Goal: Task Accomplishment & Management: Complete application form

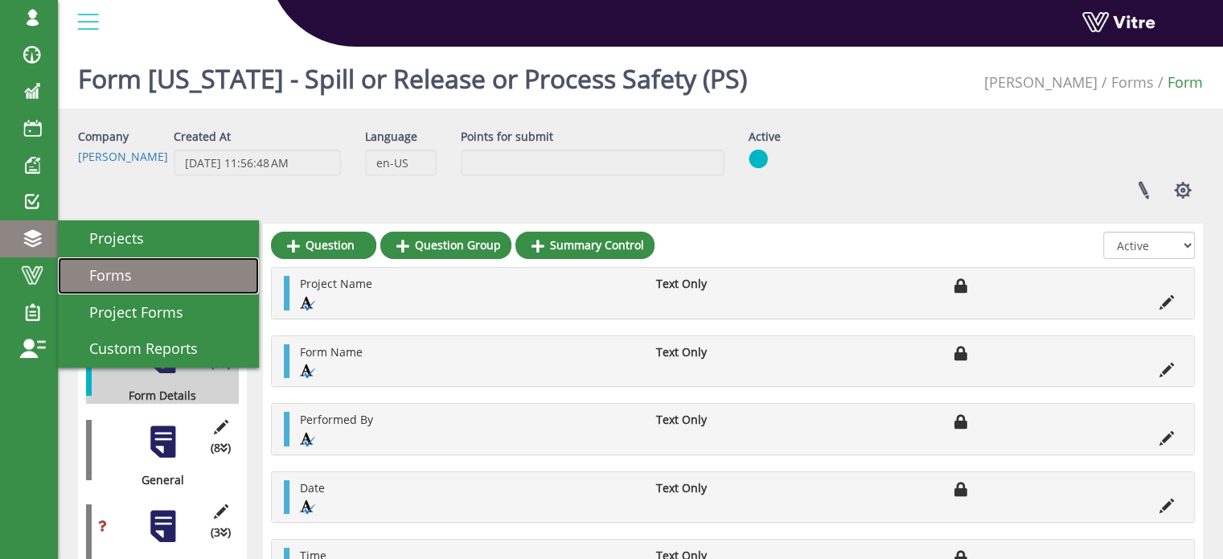
click at [109, 270] on span "Forms" at bounding box center [101, 274] width 62 height 19
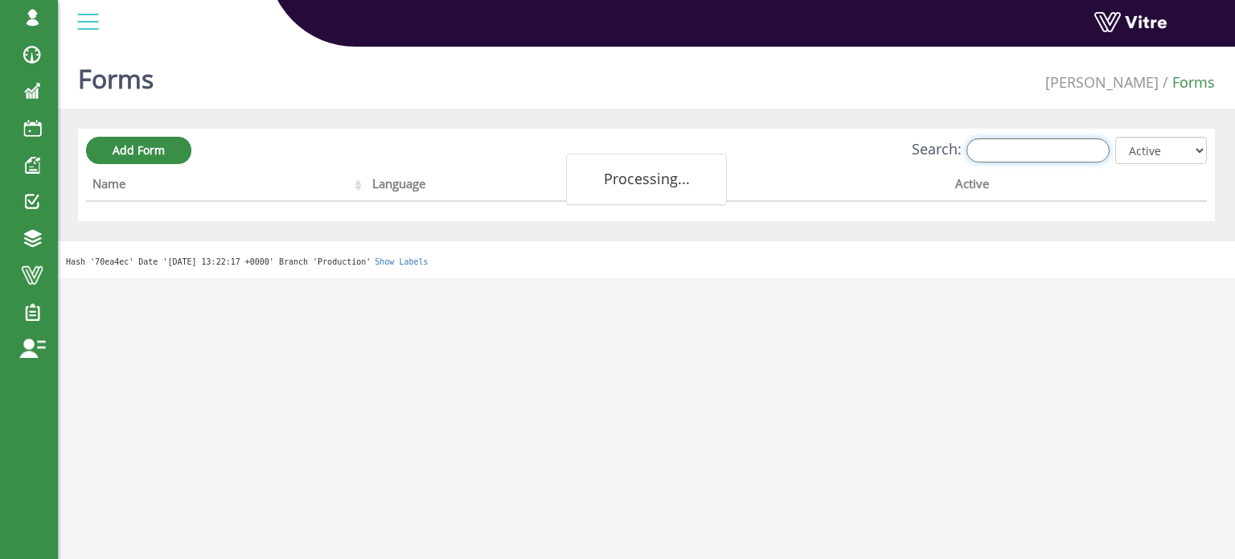
click at [1013, 151] on input "Search:" at bounding box center [1037, 150] width 143 height 24
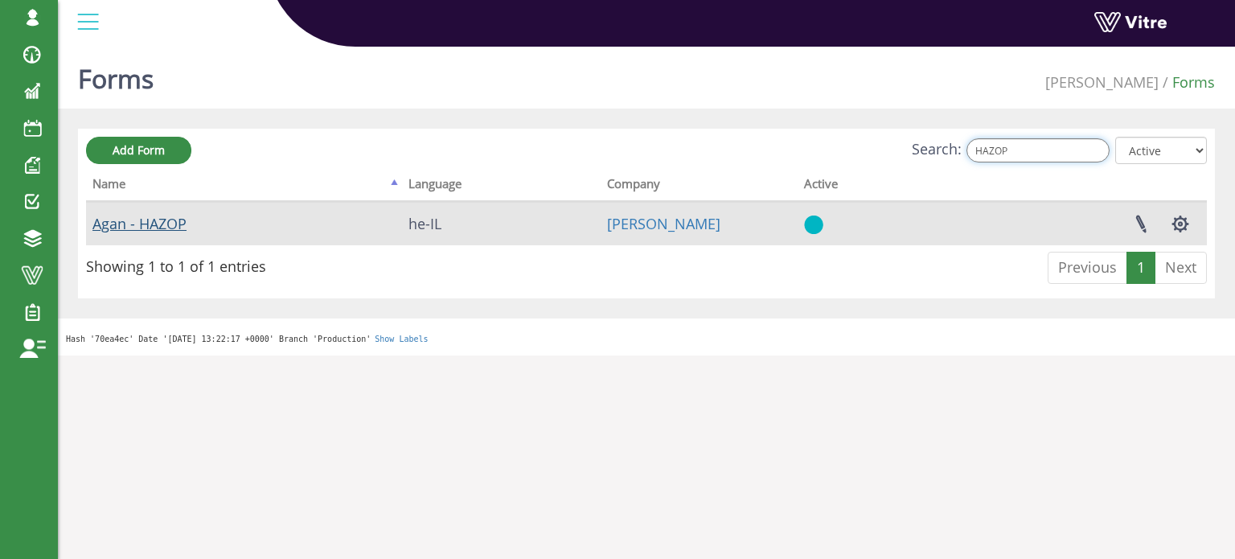
type input "HAZOP"
click at [162, 223] on link "Agan - HAZOP" at bounding box center [139, 223] width 94 height 19
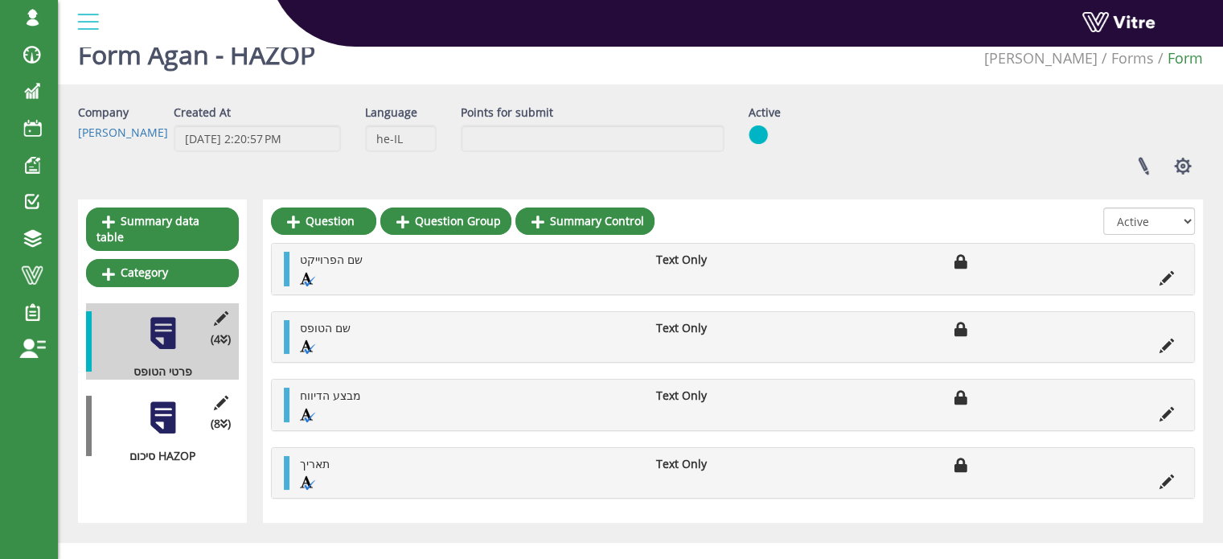
scroll to position [44, 0]
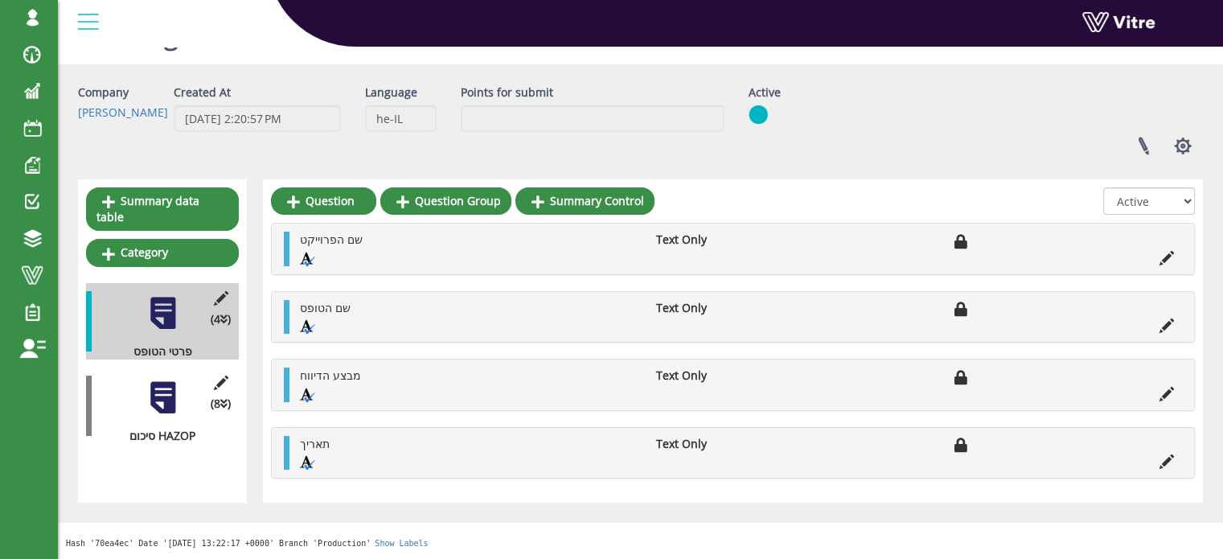
click at [163, 379] on div at bounding box center [163, 397] width 36 height 36
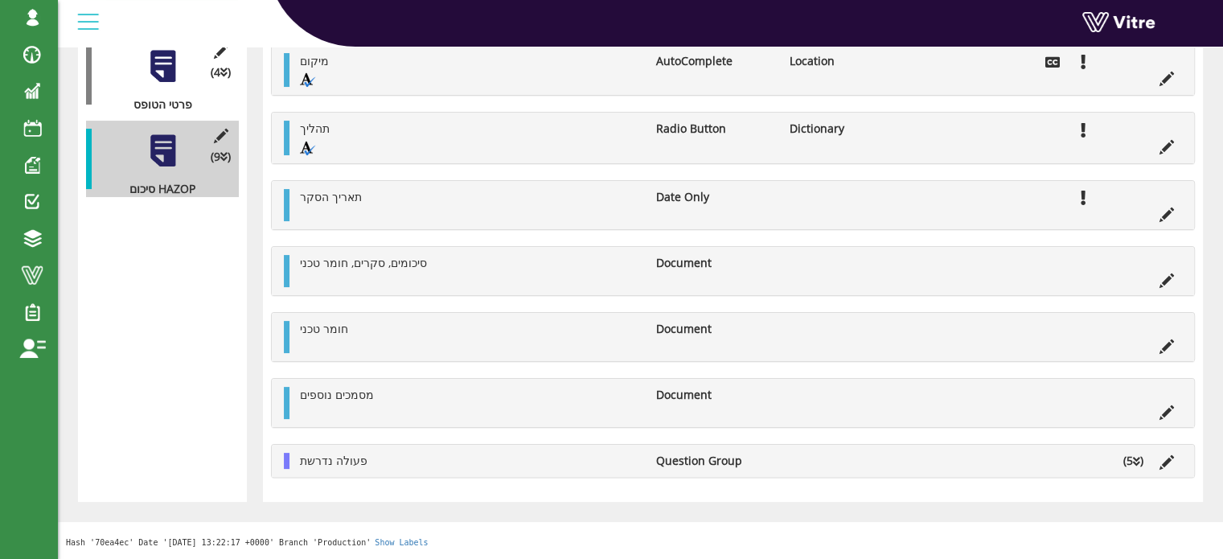
click at [103, 430] on div "Summary data table Category (4 ) פרטי הטופס (0 ) נוכחות בעלי תפקידים (9 ) סיכום…" at bounding box center [162, 216] width 169 height 569
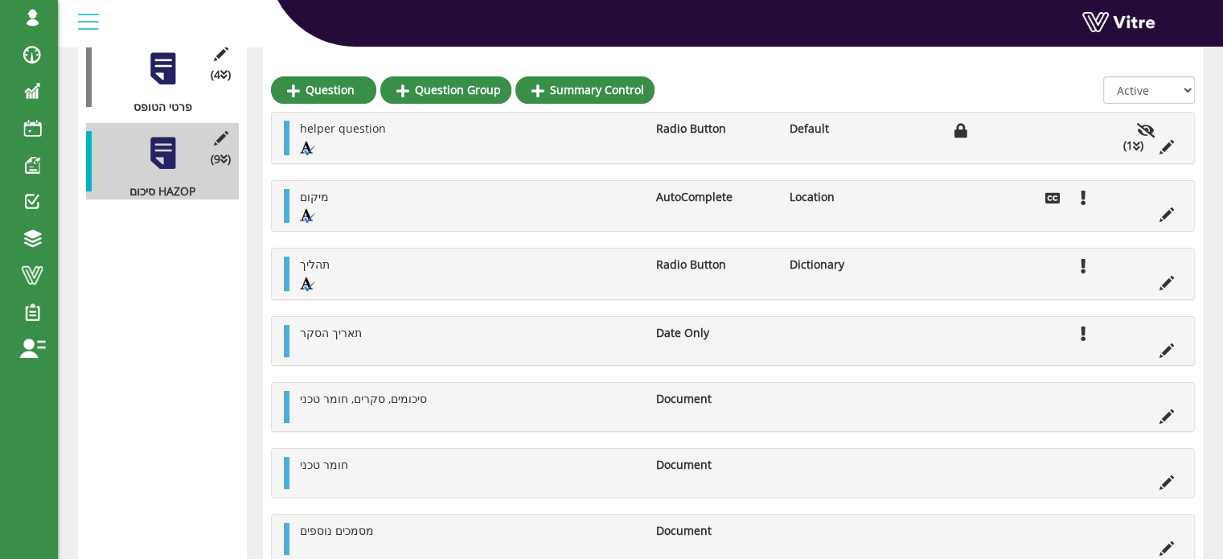
scroll to position [369, 0]
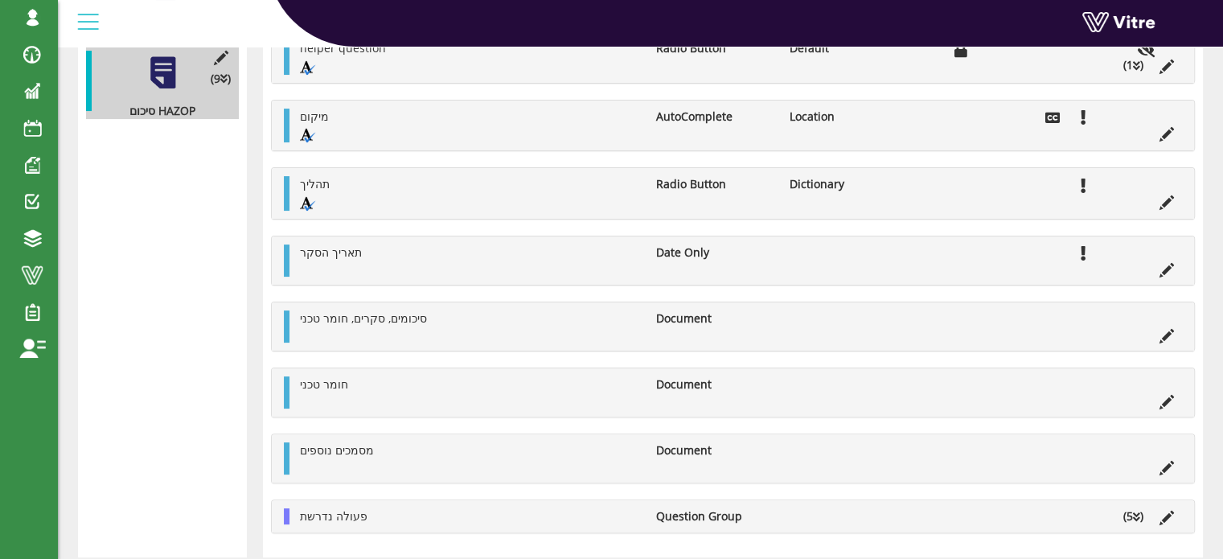
click at [399, 511] on li "פעולה נדרשת" at bounding box center [470, 516] width 356 height 16
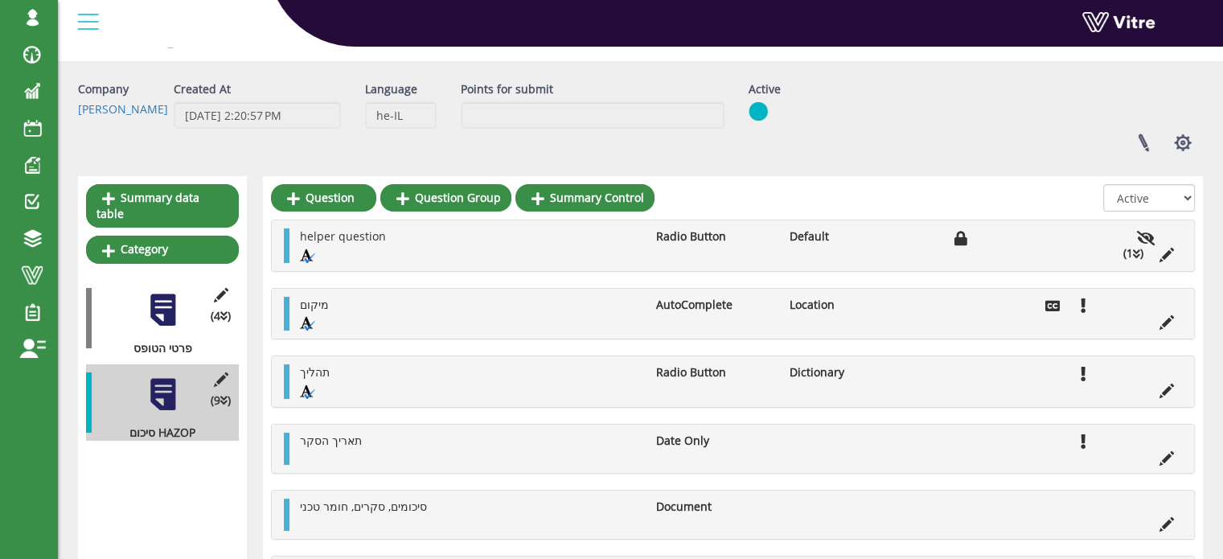
scroll to position [0, 0]
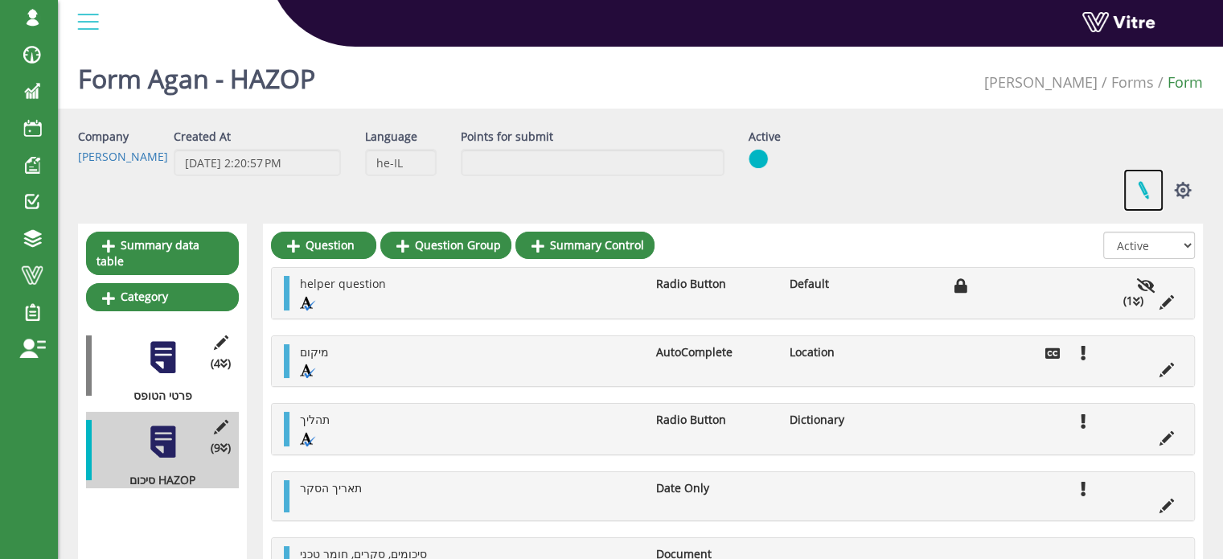
click at [1141, 189] on link at bounding box center [1143, 190] width 40 height 43
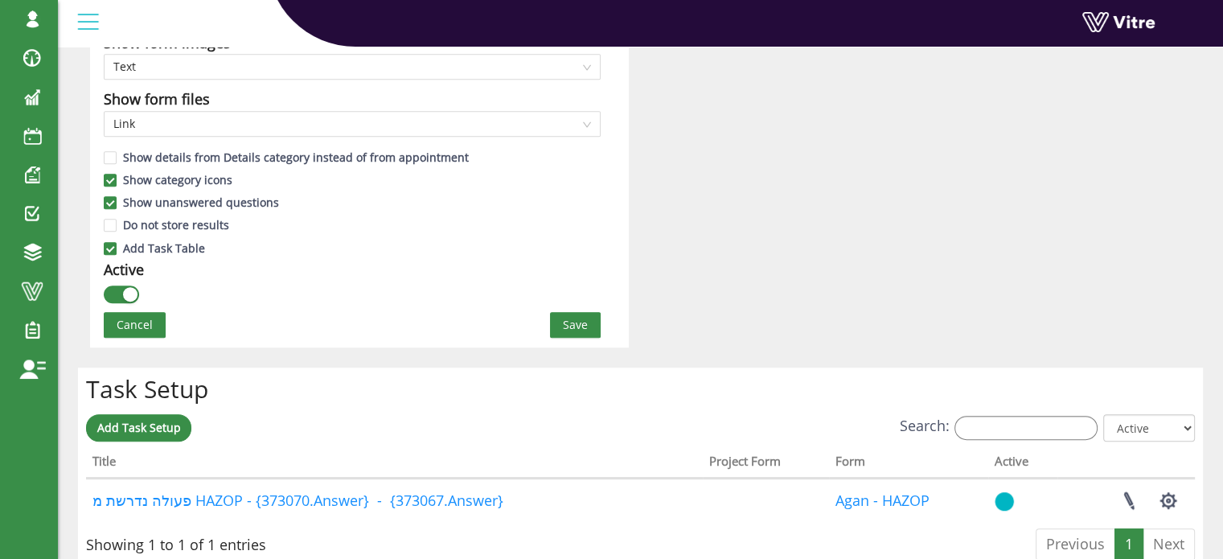
scroll to position [1206, 0]
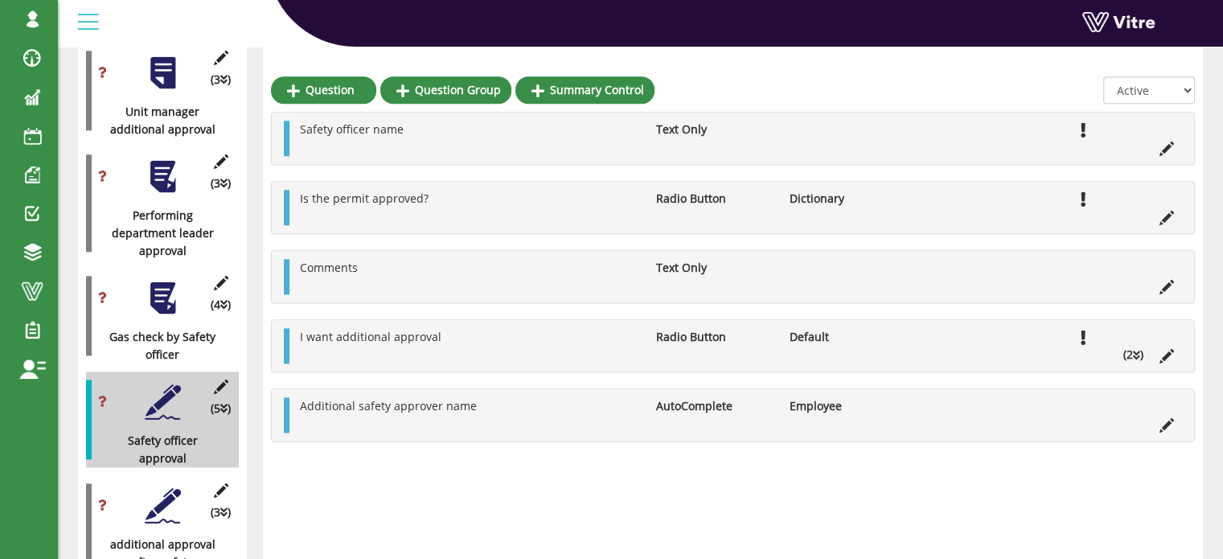
scroll to position [1768, 0]
drag, startPoint x: 174, startPoint y: 88, endPoint x: 205, endPoint y: 129, distance: 51.6
click at [190, 85] on div "(3 ) Unit manager additional approval" at bounding box center [162, 91] width 153 height 96
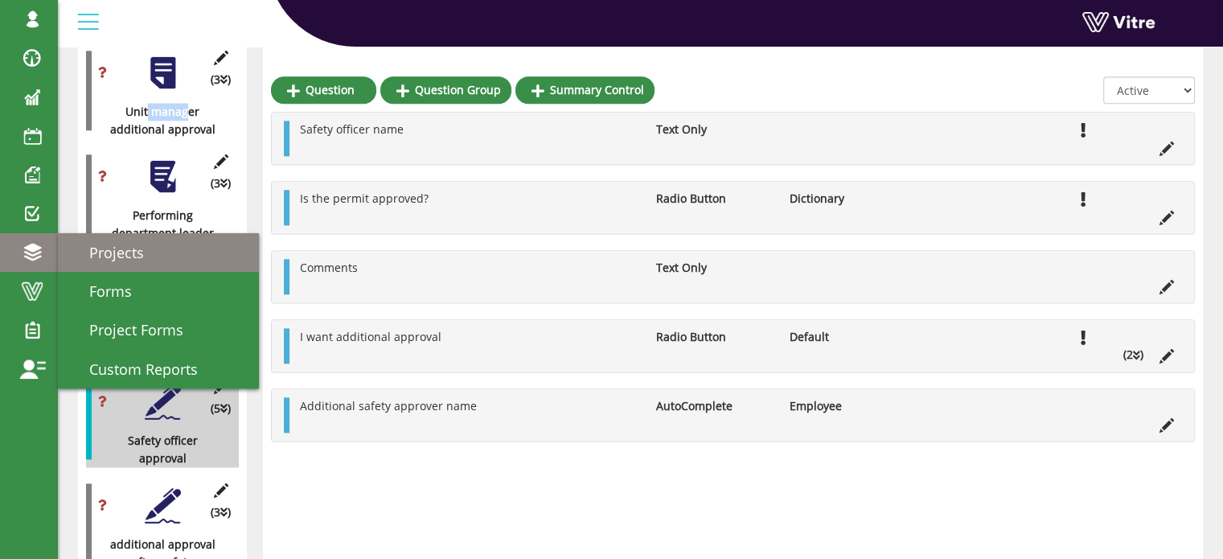
click at [92, 246] on span "Projects" at bounding box center [107, 252] width 74 height 19
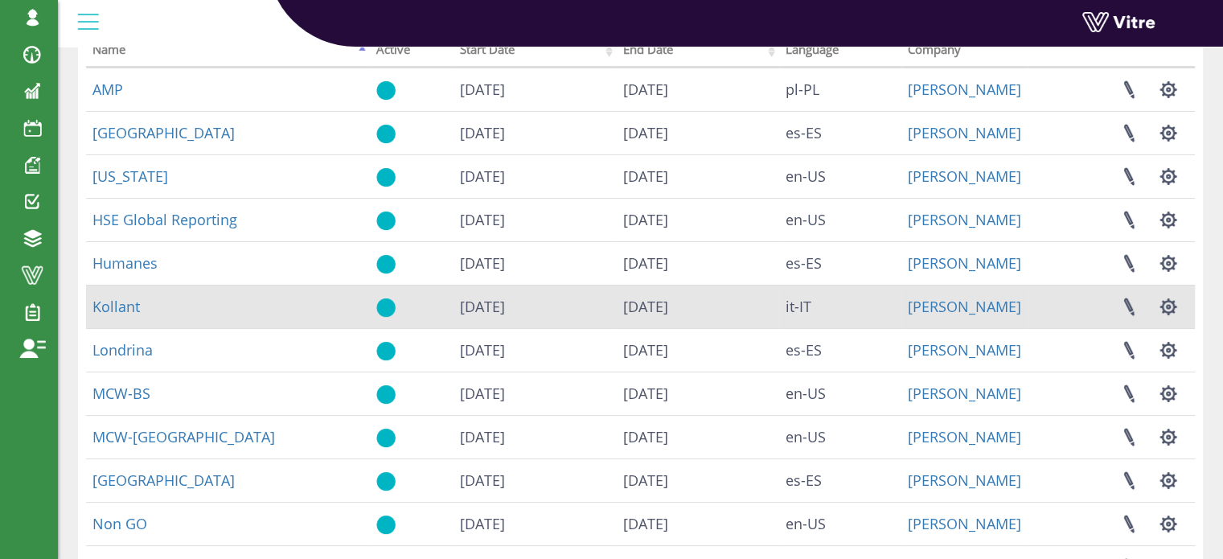
scroll to position [161, 0]
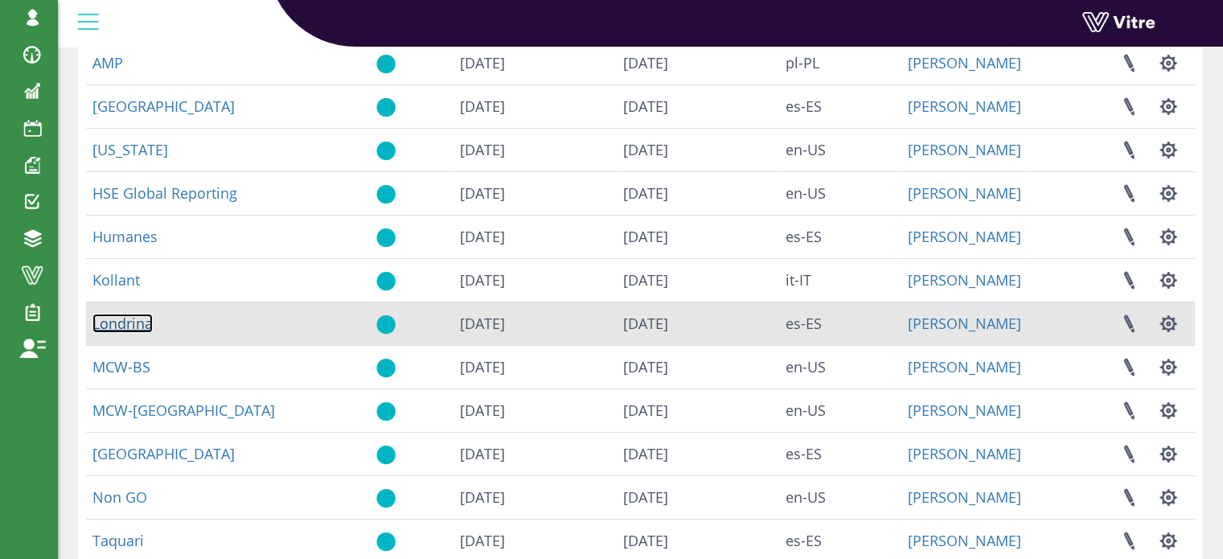
click at [118, 319] on link "Londrina" at bounding box center [122, 322] width 60 height 19
